Goal: Task Accomplishment & Management: Use online tool/utility

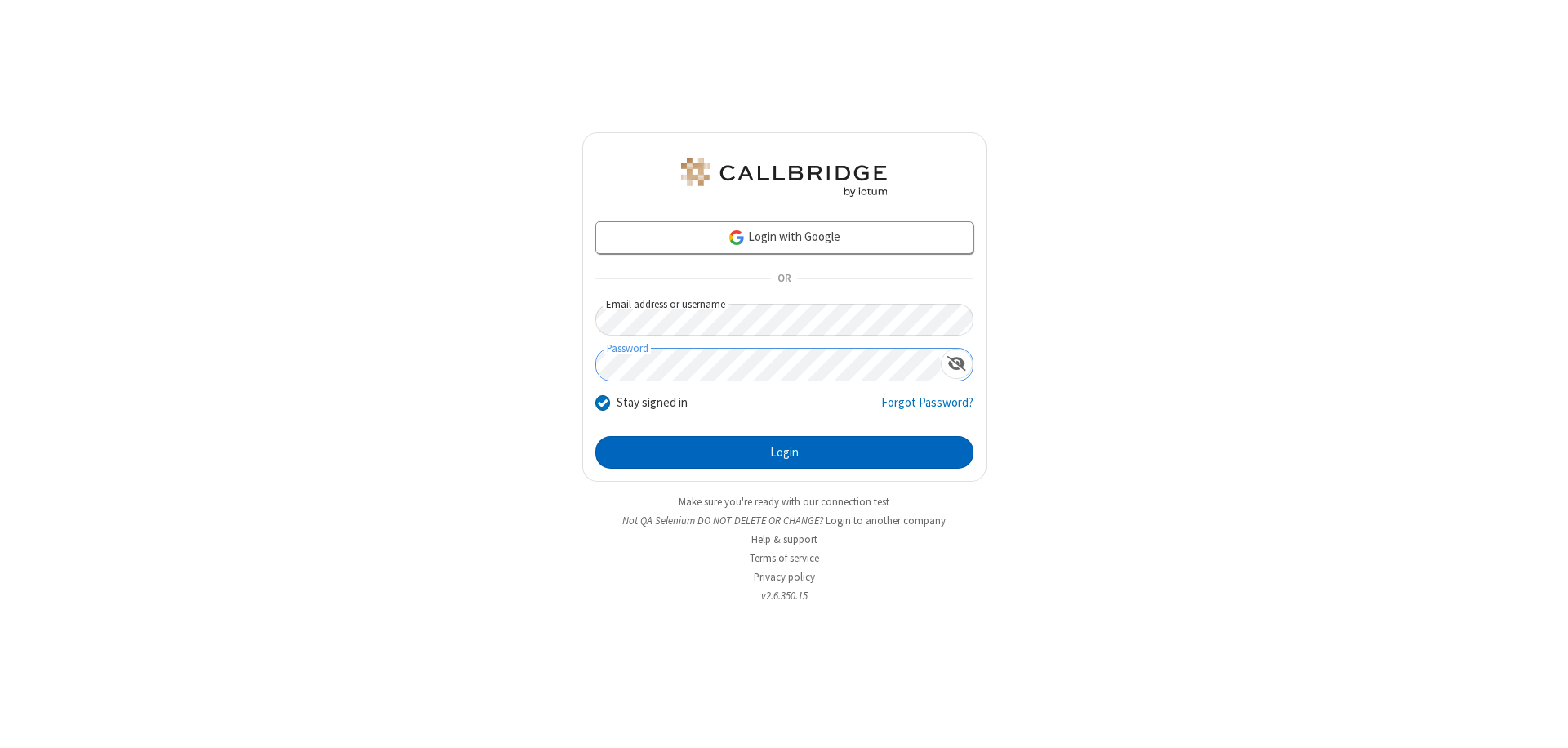
click at [784, 453] on button "Login" at bounding box center [784, 453] width 378 height 33
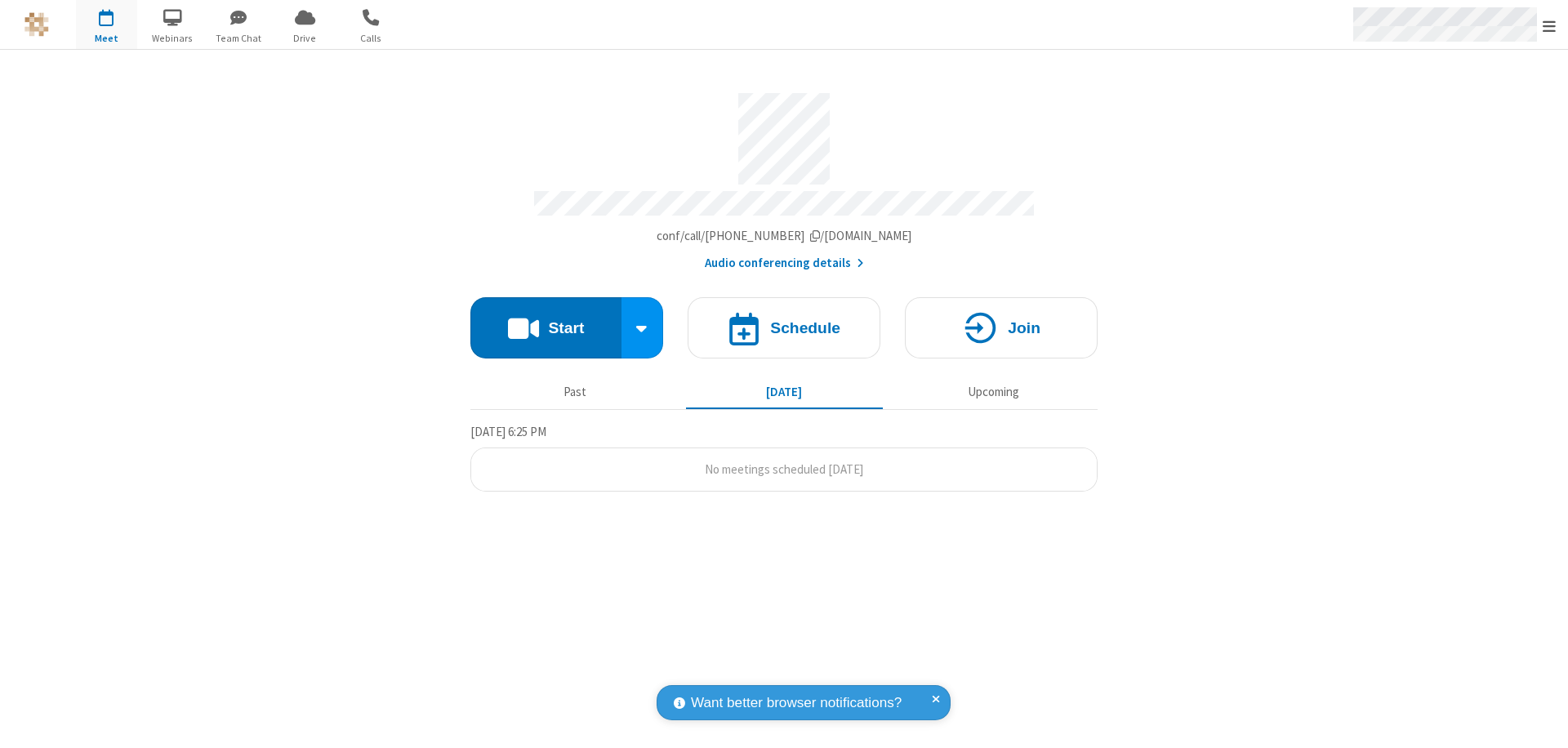
click at [1549, 25] on span "Open menu" at bounding box center [1549, 25] width 13 height 17
click at [106, 24] on span "button" at bounding box center [106, 17] width 61 height 28
click at [784, 320] on h4 "Schedule" at bounding box center [805, 328] width 70 height 16
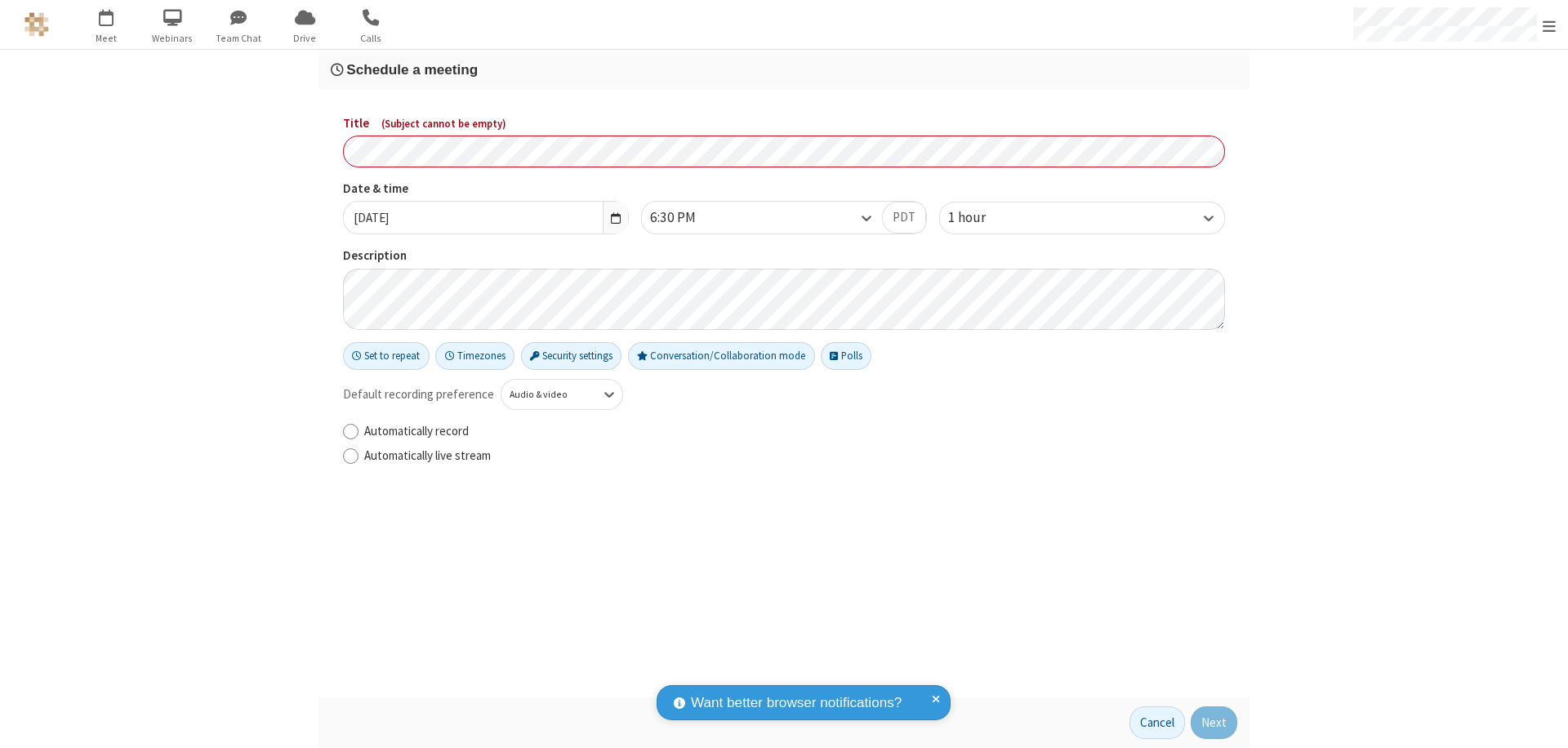
click at [784, 69] on h3 "Schedule a meeting" at bounding box center [784, 70] width 907 height 16
